Goal: Task Accomplishment & Management: Manage account settings

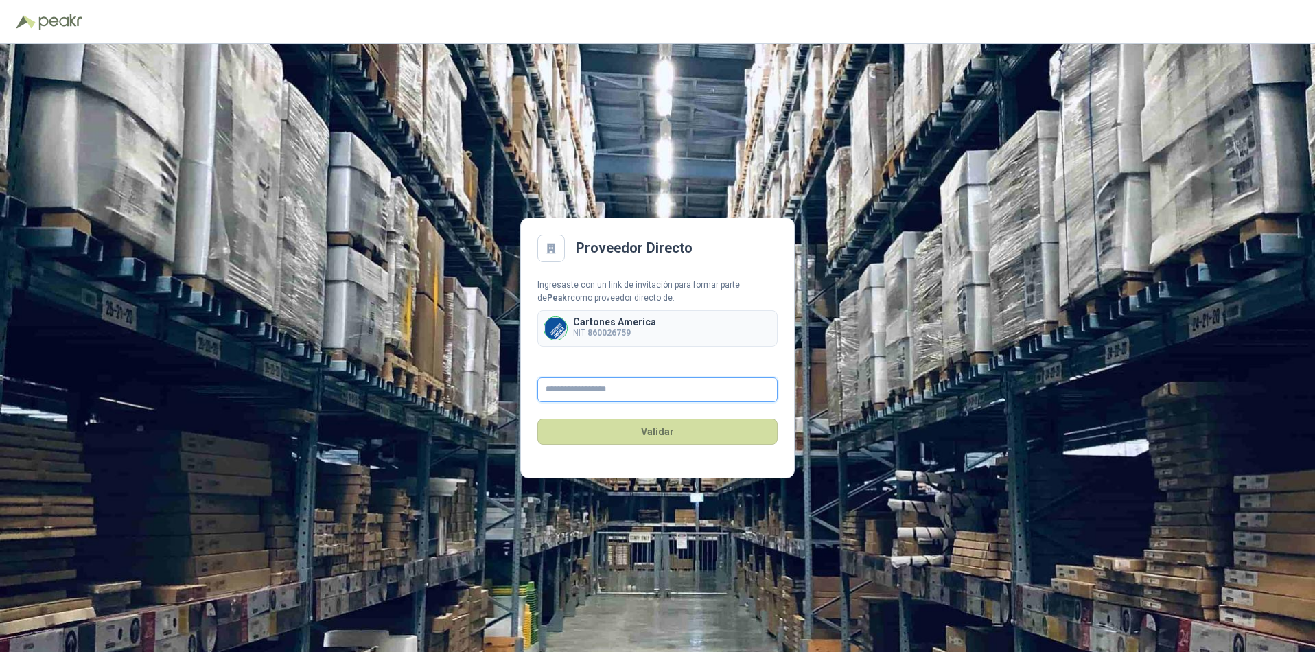
click at [569, 386] on input "text" at bounding box center [657, 389] width 240 height 25
type input "**********"
click at [667, 432] on button "Validar" at bounding box center [657, 432] width 240 height 26
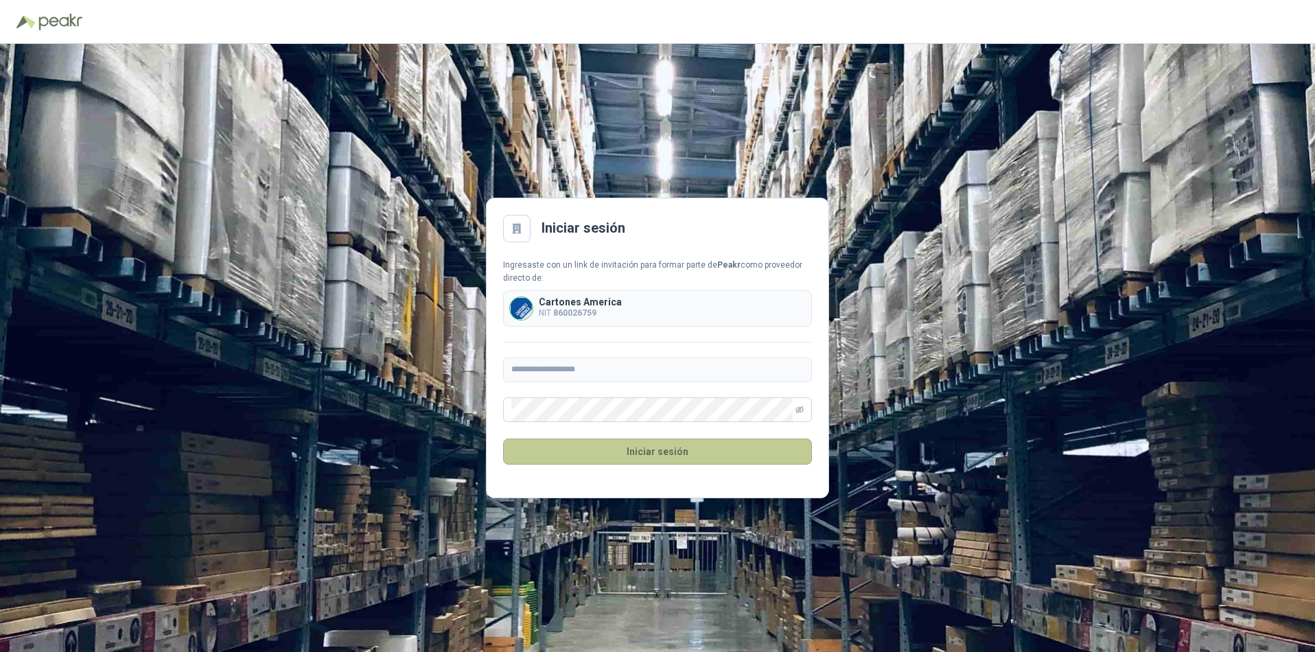
click at [664, 449] on button "Iniciar sesión" at bounding box center [657, 451] width 309 height 26
click at [646, 454] on button "Iniciar sesión" at bounding box center [657, 451] width 309 height 26
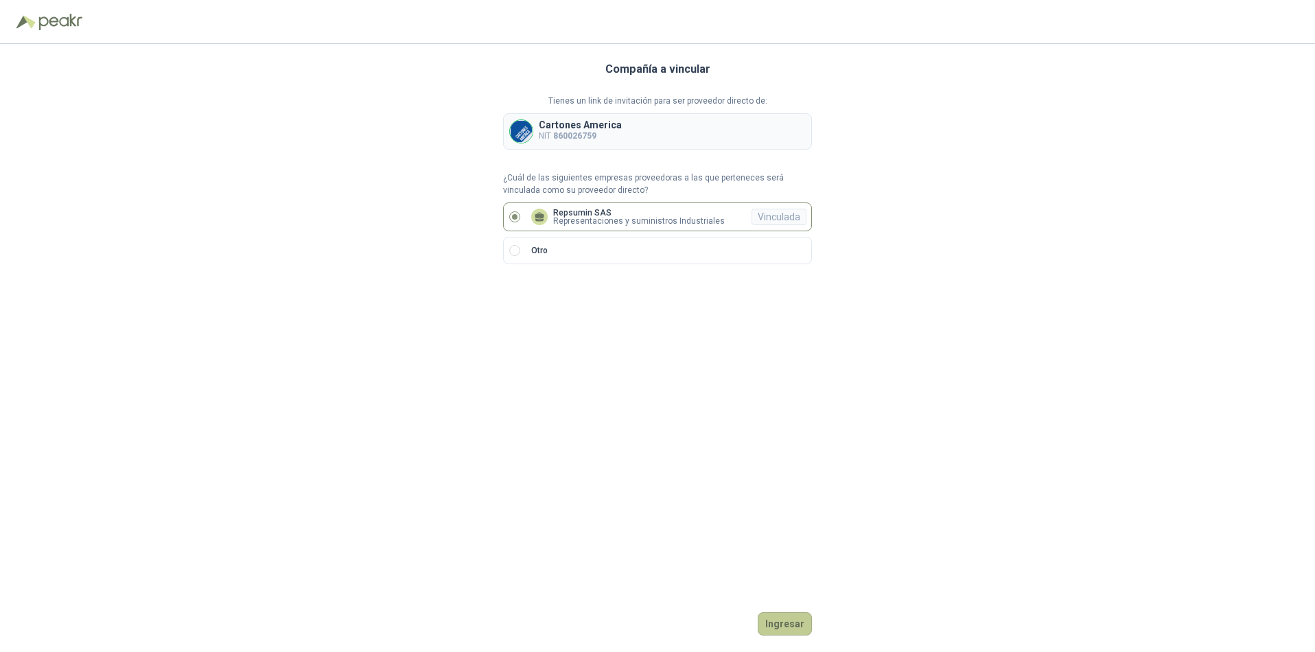
click at [779, 622] on button "Ingresar" at bounding box center [784, 623] width 54 height 23
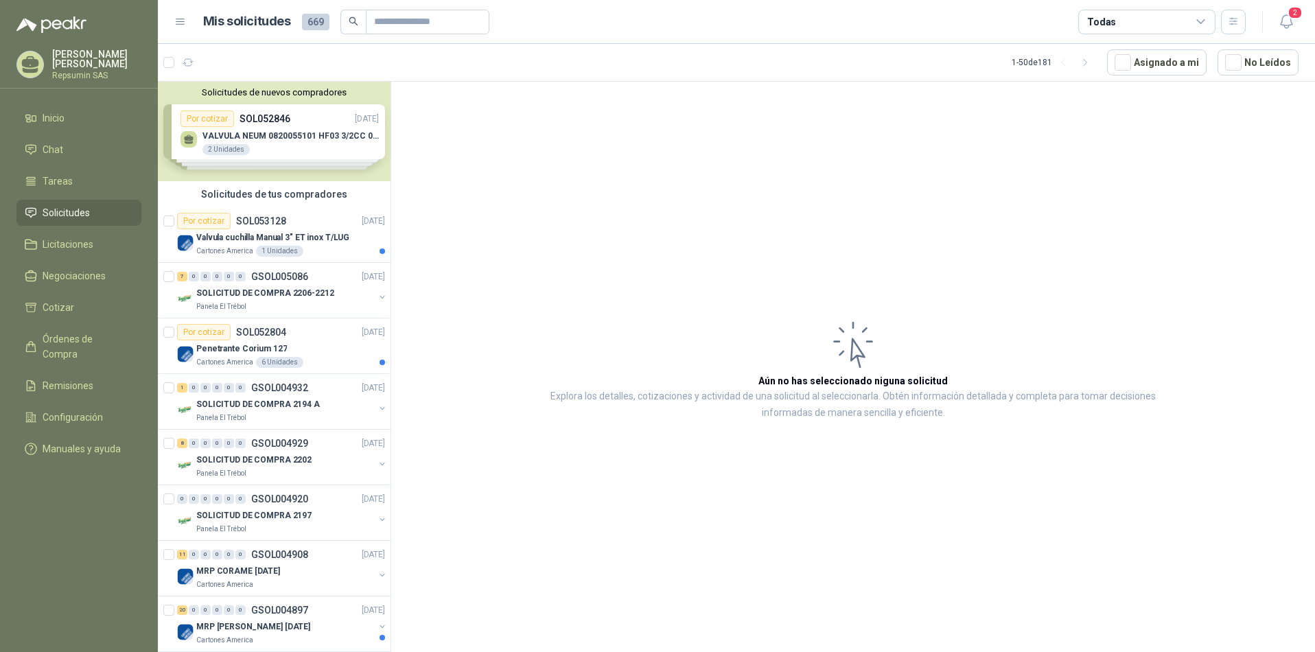
click at [189, 137] on div "Solicitudes de nuevos compradores Por cotizar SOL052846 [DATE] VALVULA NEUM 082…" at bounding box center [274, 131] width 233 height 99
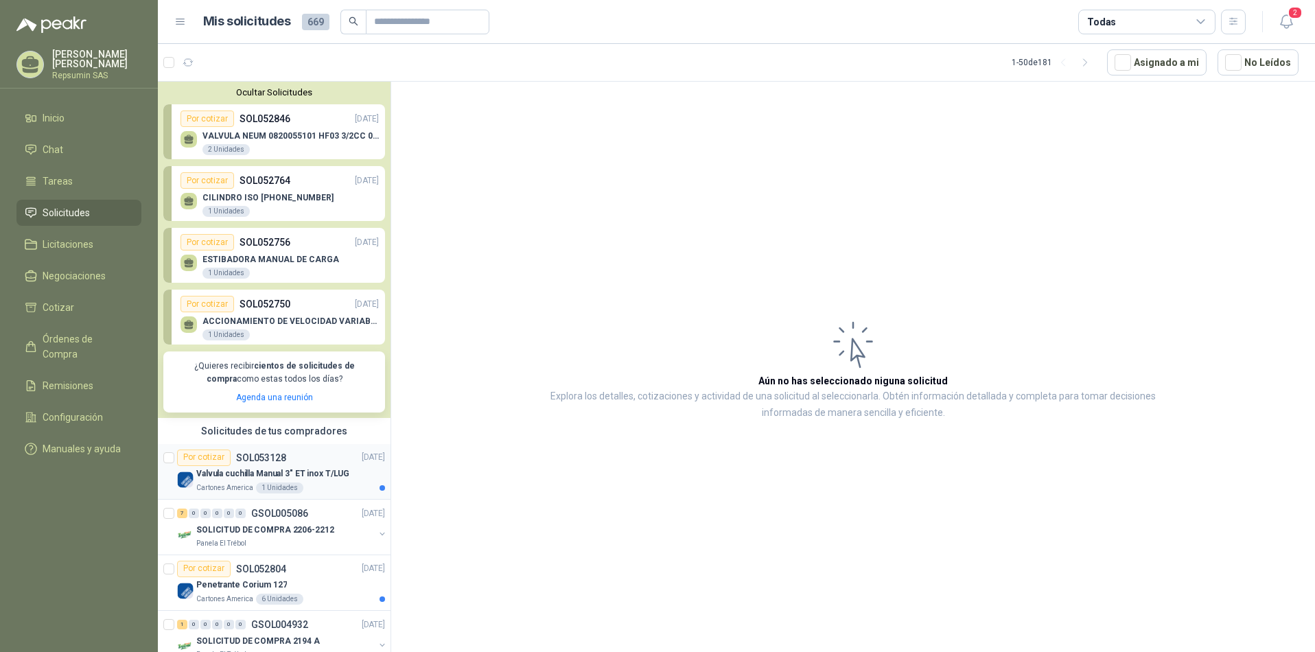
click at [211, 459] on div "Por cotizar" at bounding box center [204, 457] width 54 height 16
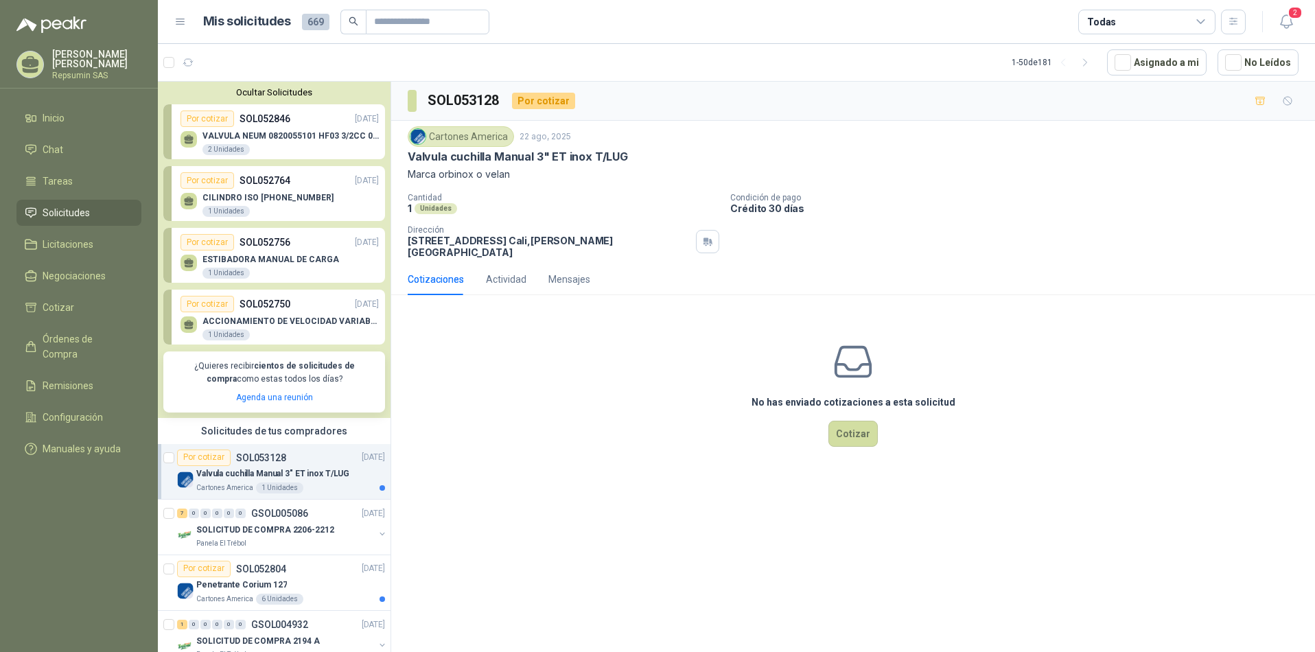
click at [190, 478] on img at bounding box center [185, 479] width 16 height 16
click at [84, 343] on span "Órdenes de Compra" at bounding box center [86, 346] width 86 height 30
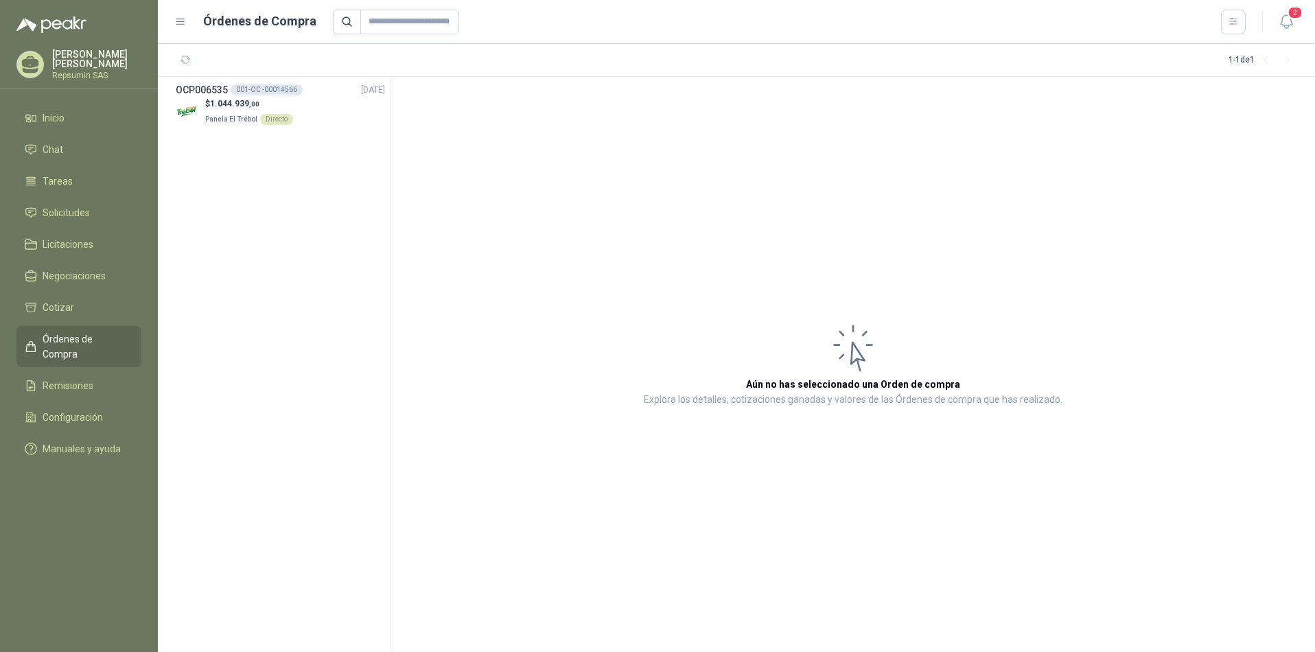
click at [78, 59] on p "[PERSON_NAME] [PERSON_NAME]" at bounding box center [96, 58] width 89 height 19
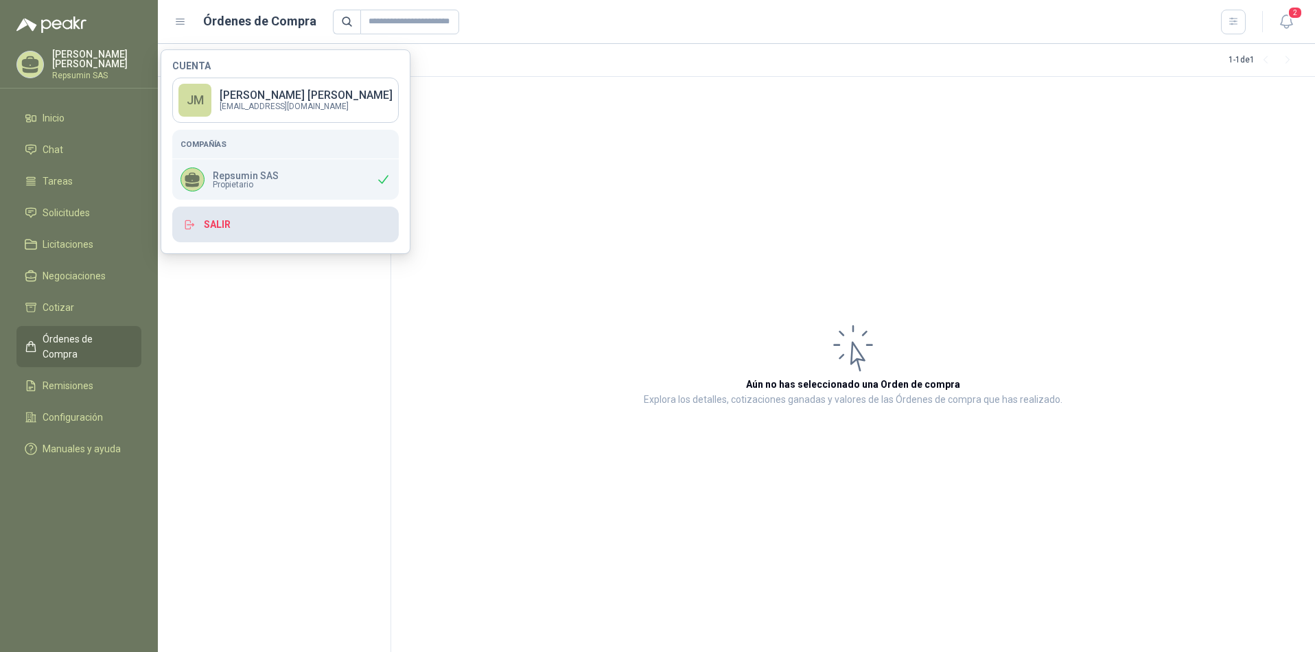
click at [215, 222] on button "Salir" at bounding box center [285, 225] width 226 height 36
